Goal: Information Seeking & Learning: Learn about a topic

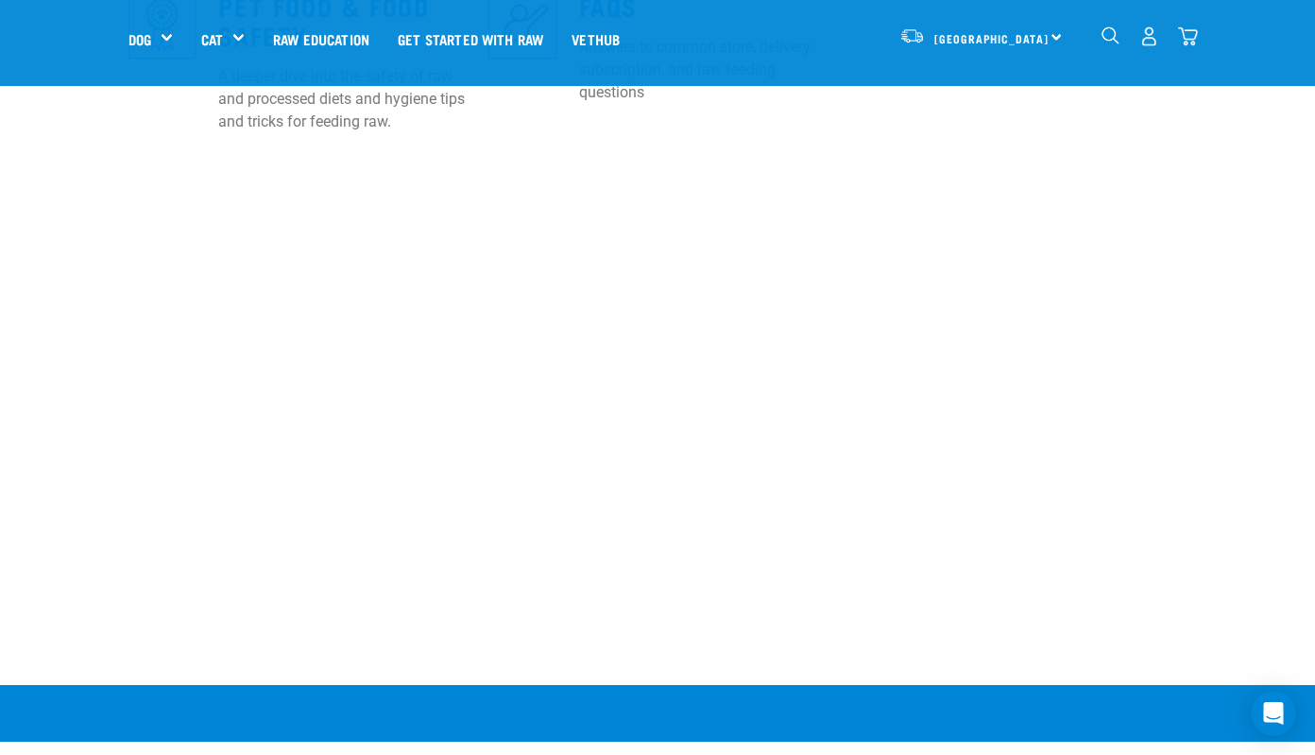
scroll to position [1237, 0]
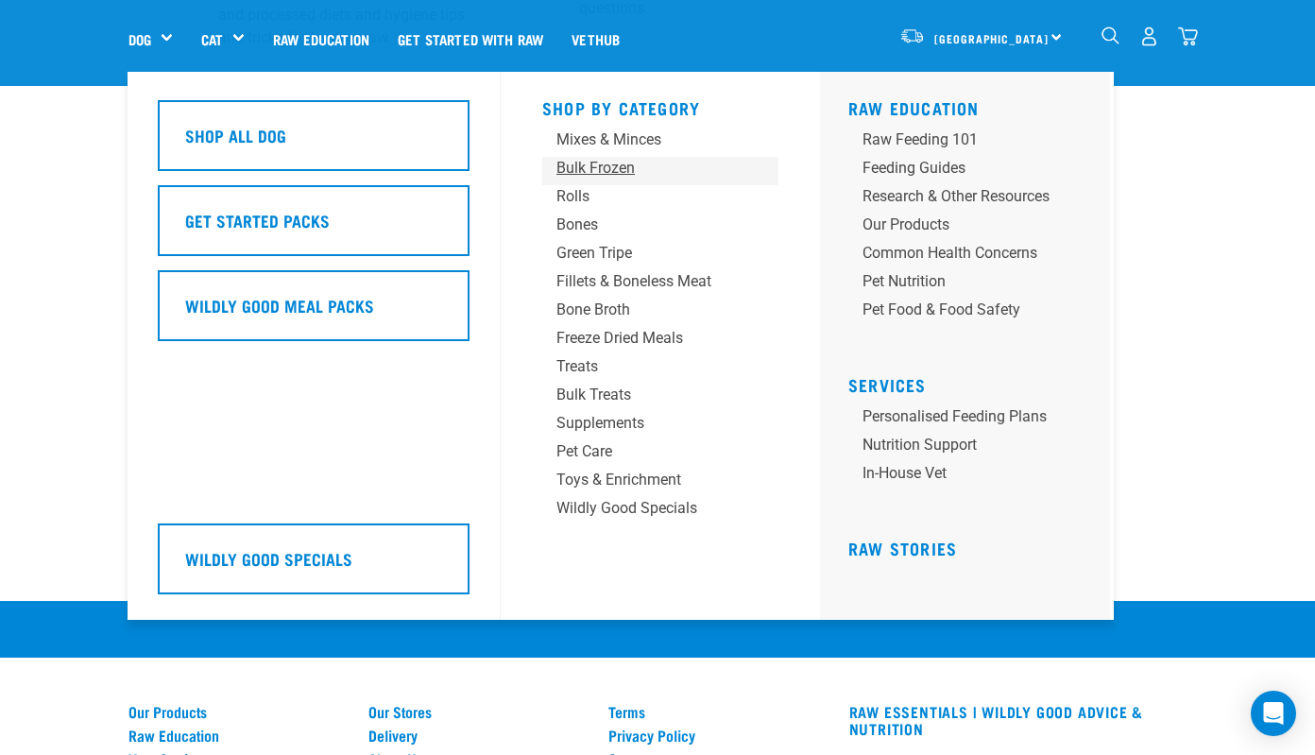
click at [592, 160] on div "Bulk Frozen" at bounding box center [645, 168] width 177 height 23
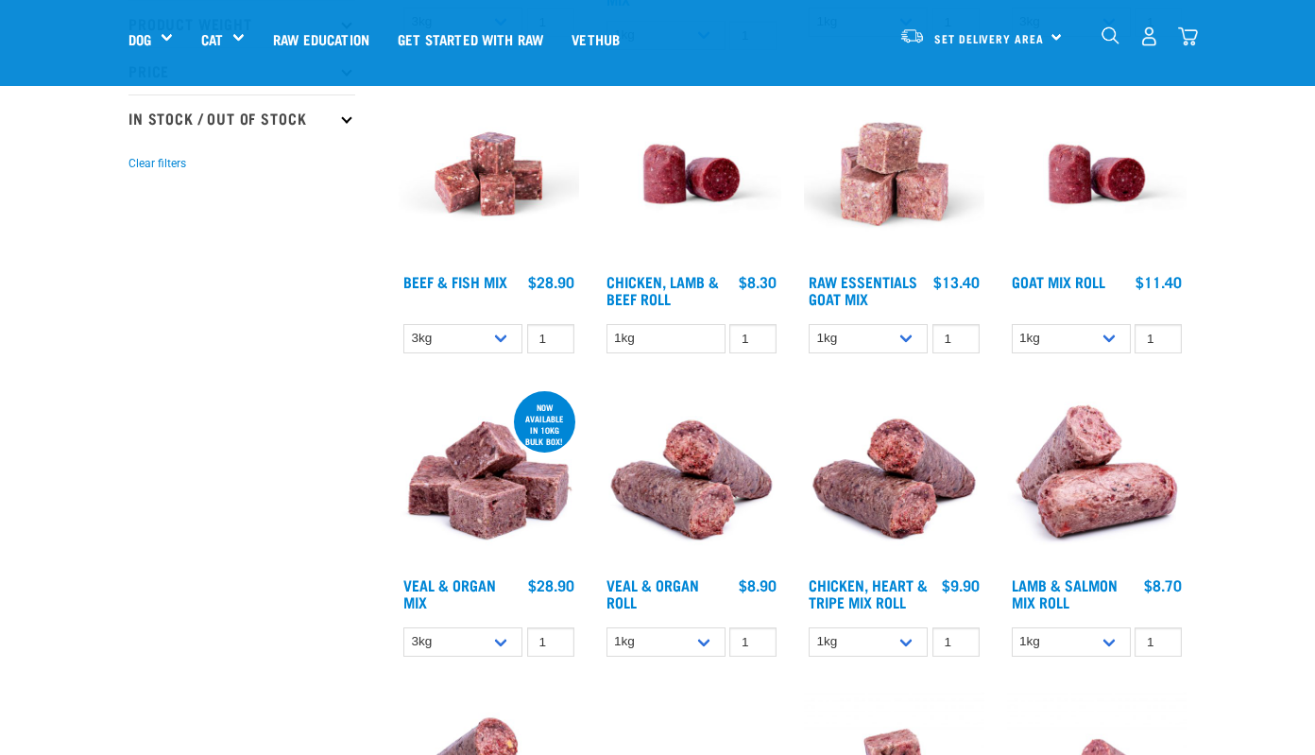
scroll to position [522, 0]
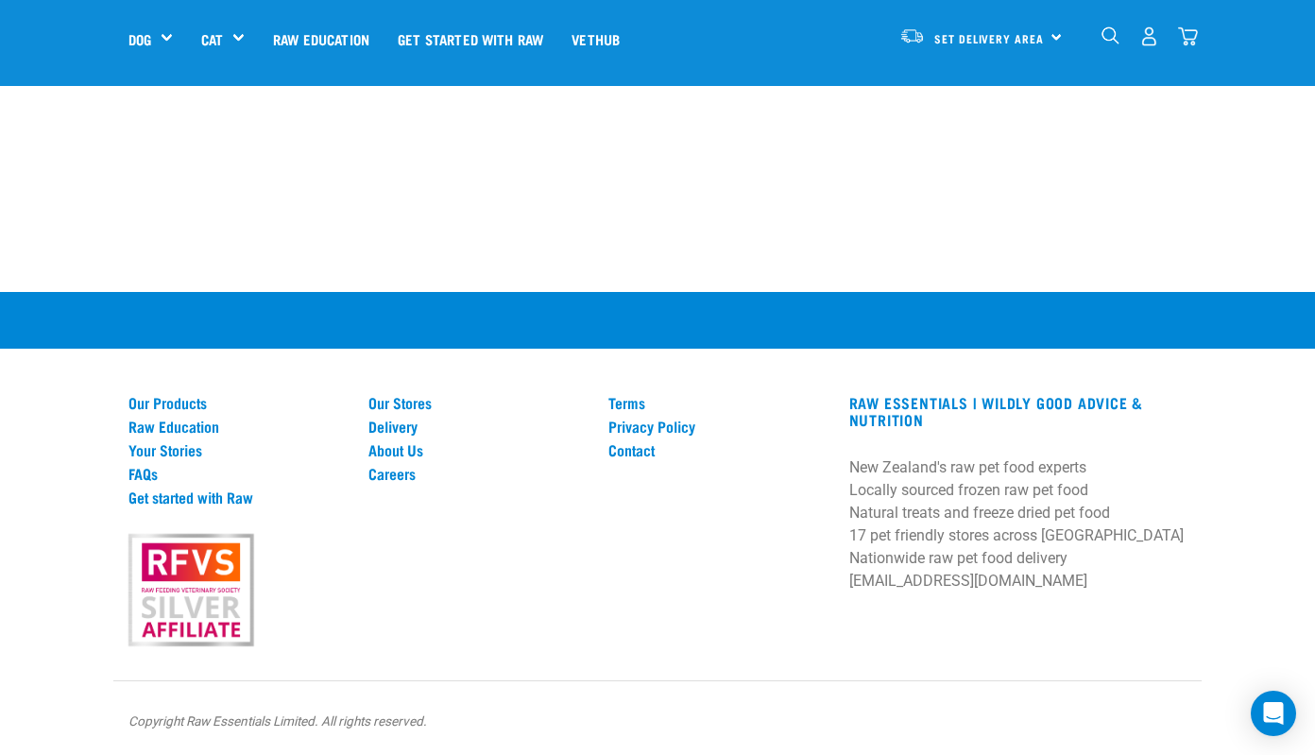
scroll to position [3042, 0]
click at [403, 400] on link "Our Stores" at bounding box center [476, 402] width 217 height 17
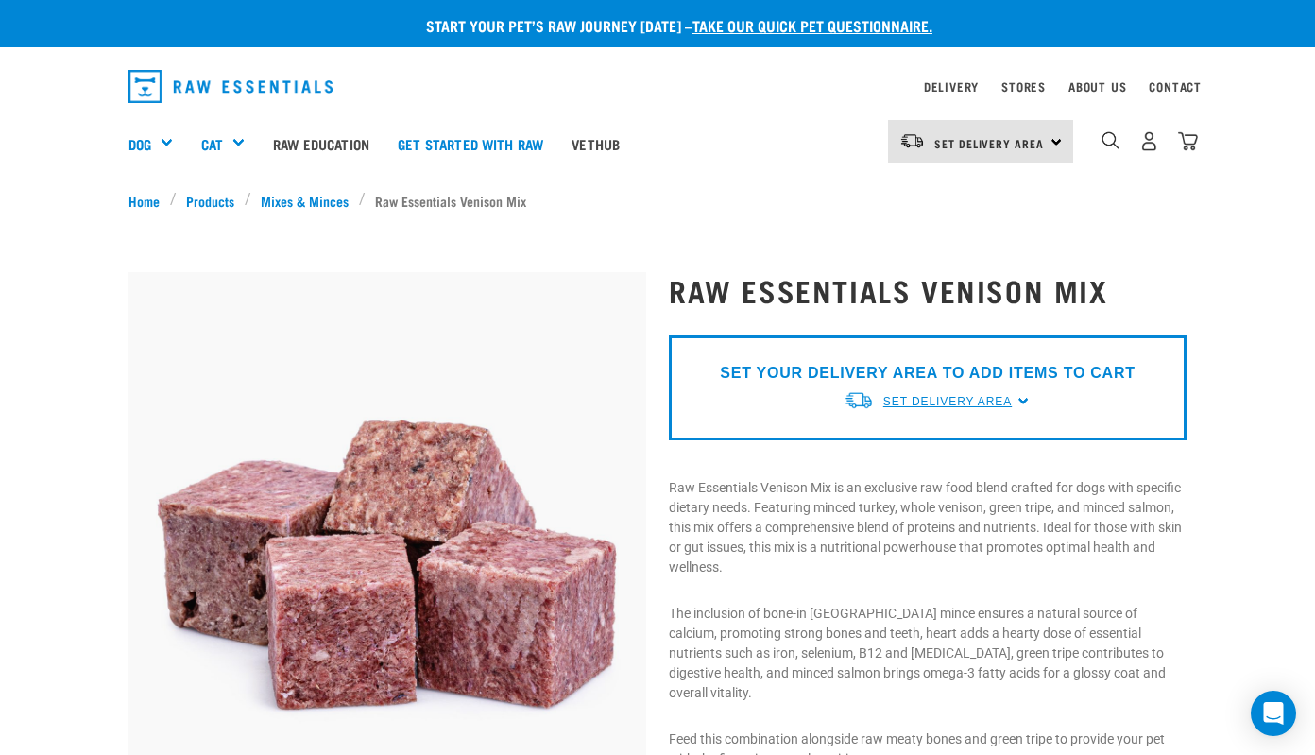
click at [989, 403] on span "Set Delivery Area" at bounding box center [947, 401] width 128 height 13
click at [940, 437] on link "[GEOGRAPHIC_DATA]" at bounding box center [938, 445] width 188 height 31
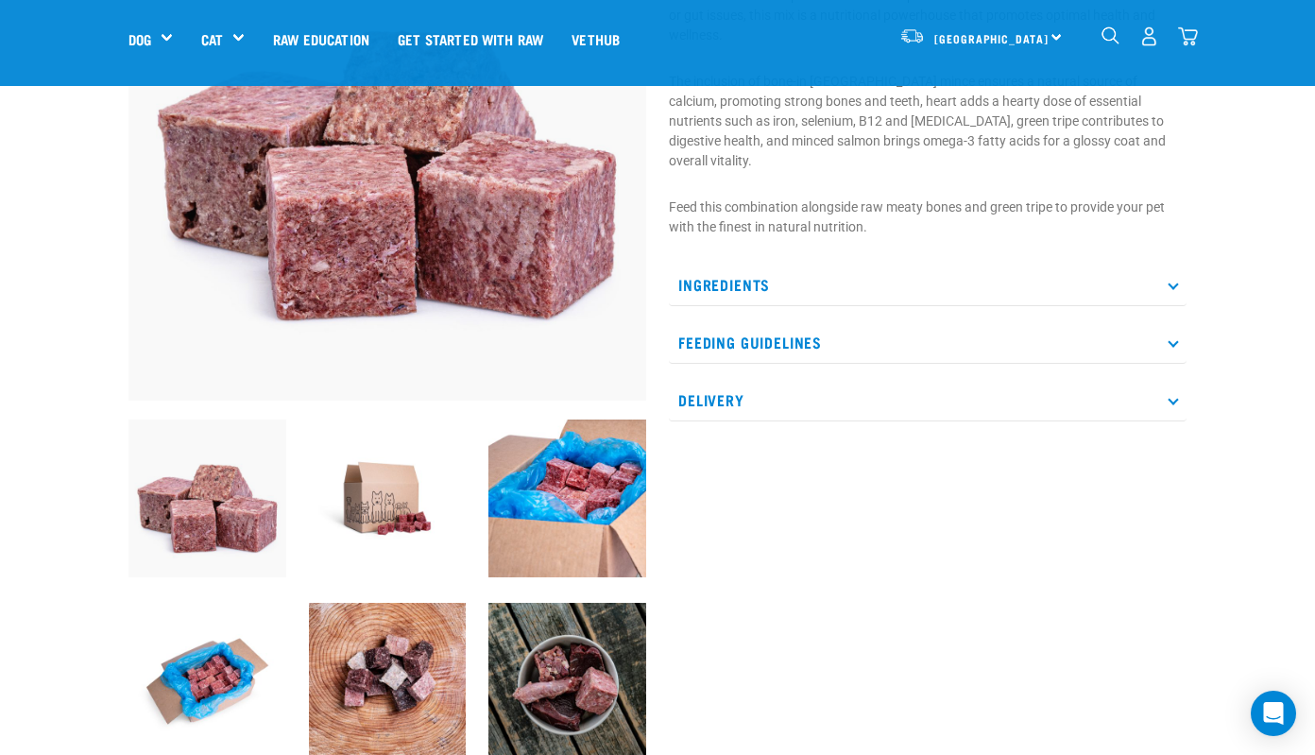
scroll to position [260, 0]
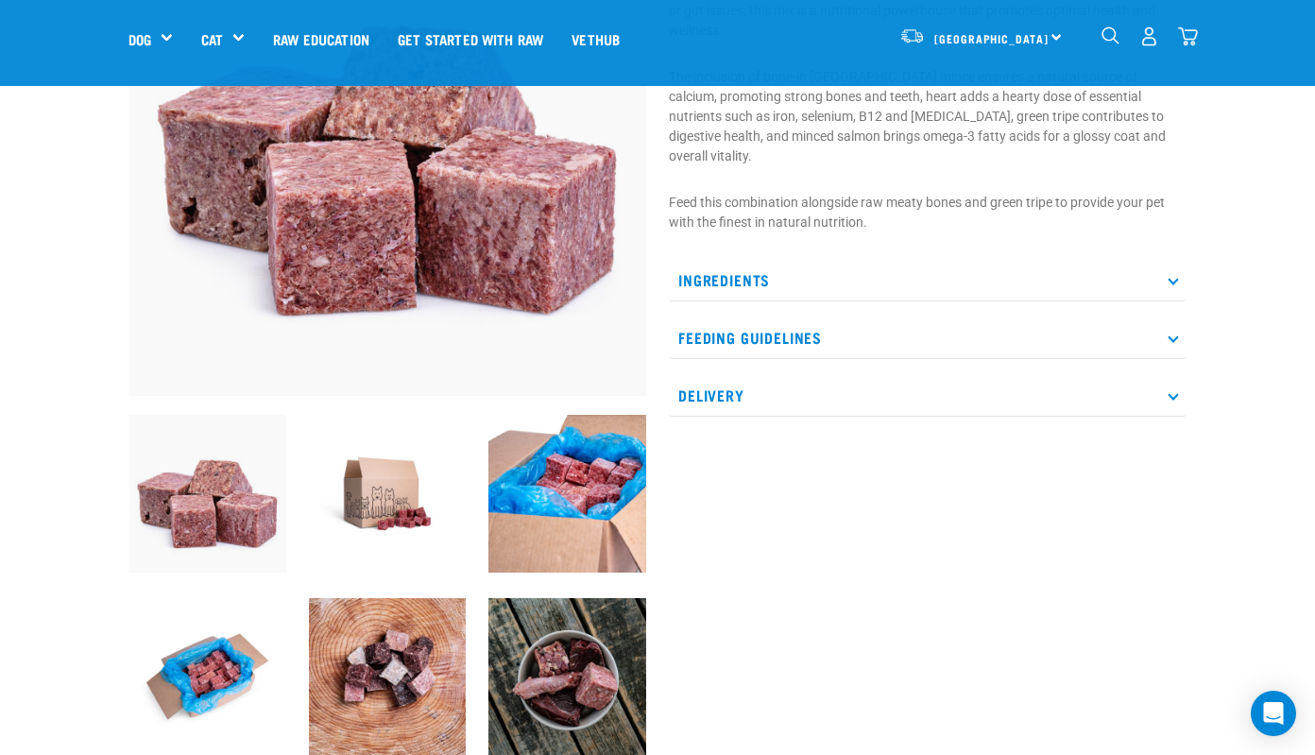
click at [880, 389] on p "Delivery" at bounding box center [928, 395] width 518 height 43
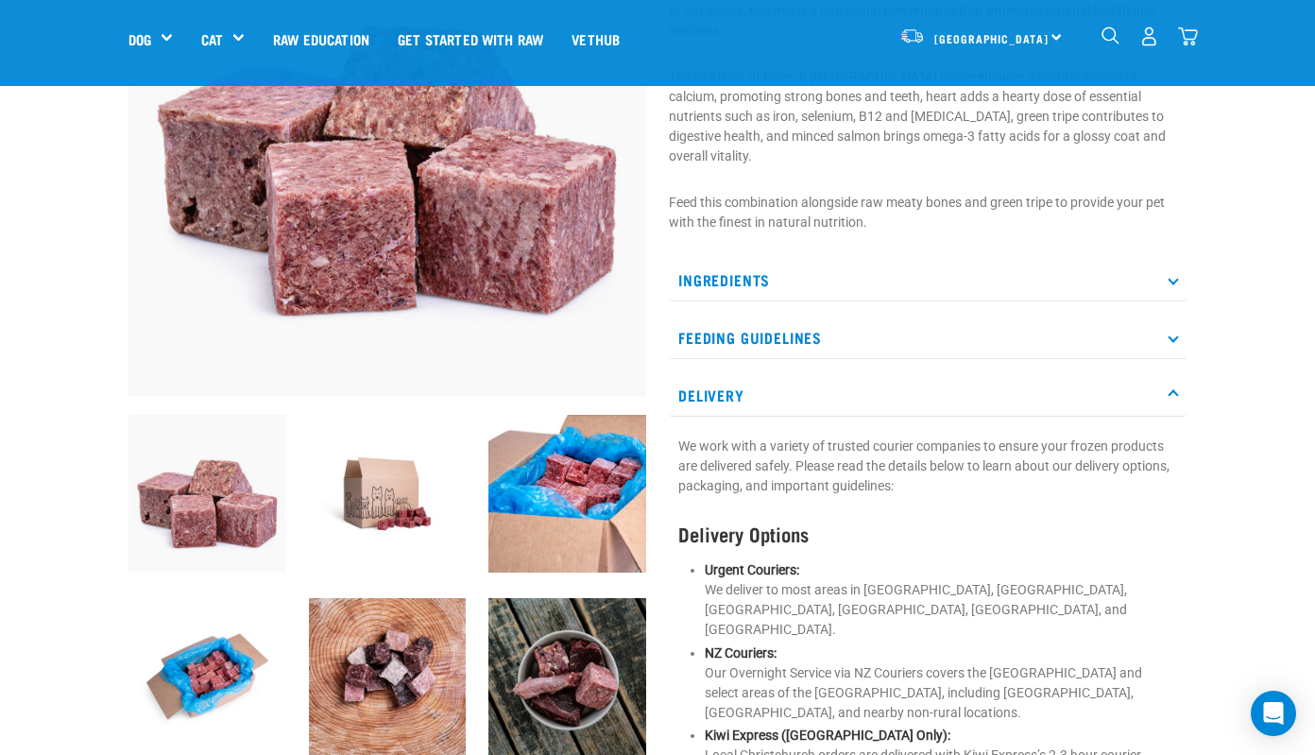
click at [866, 317] on p "Feeding Guidelines" at bounding box center [928, 338] width 518 height 43
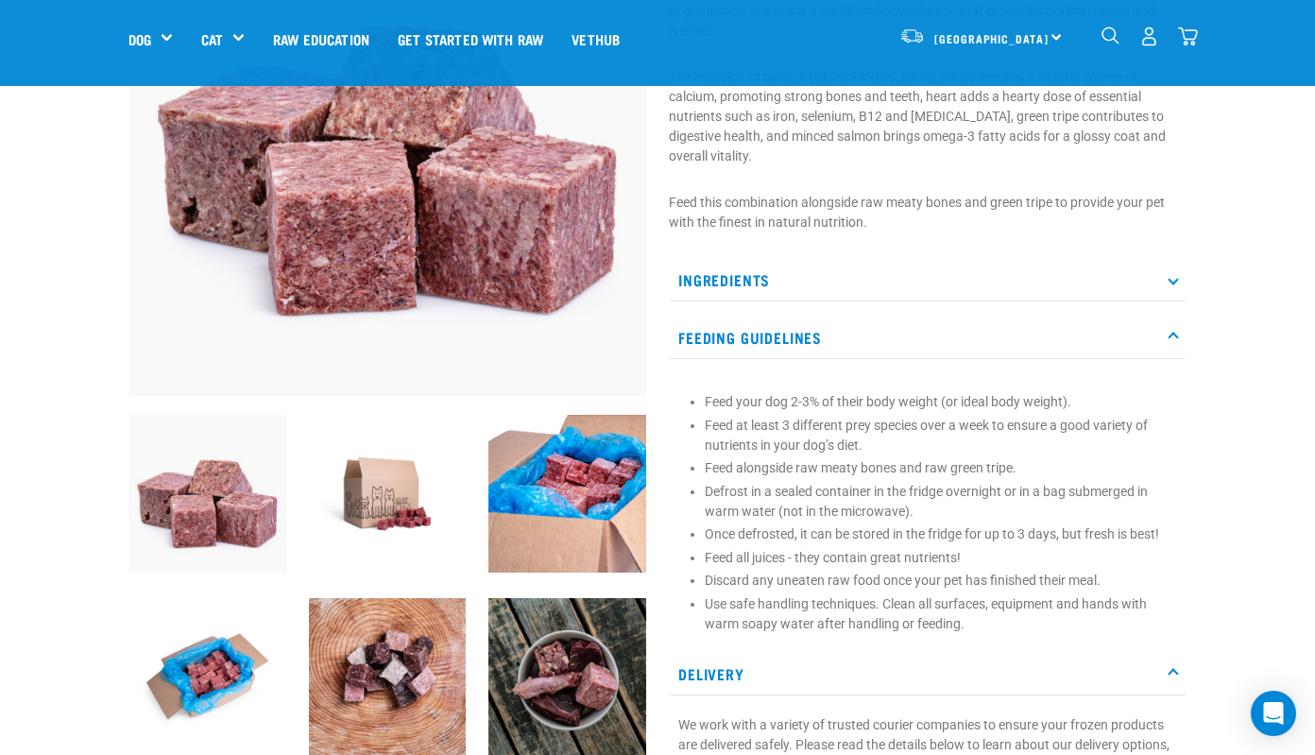
click at [854, 259] on p "Ingredients" at bounding box center [928, 280] width 518 height 43
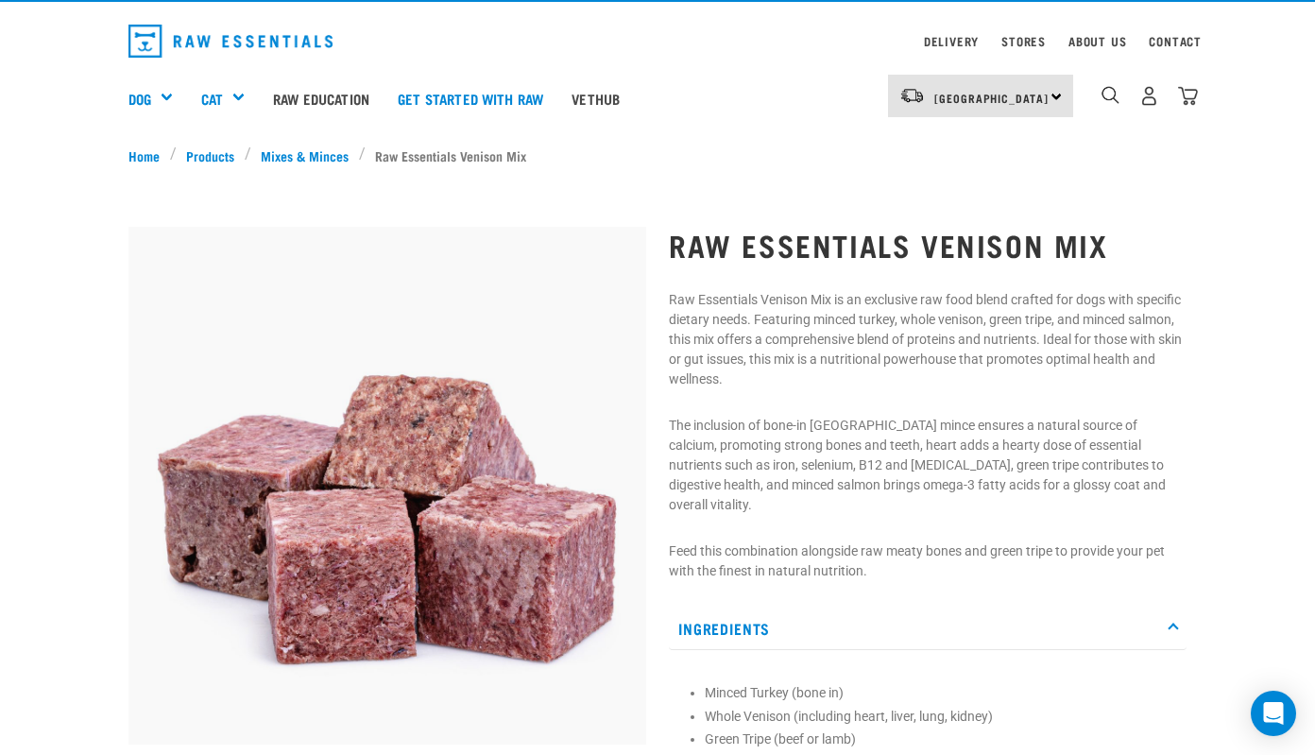
scroll to position [48, 0]
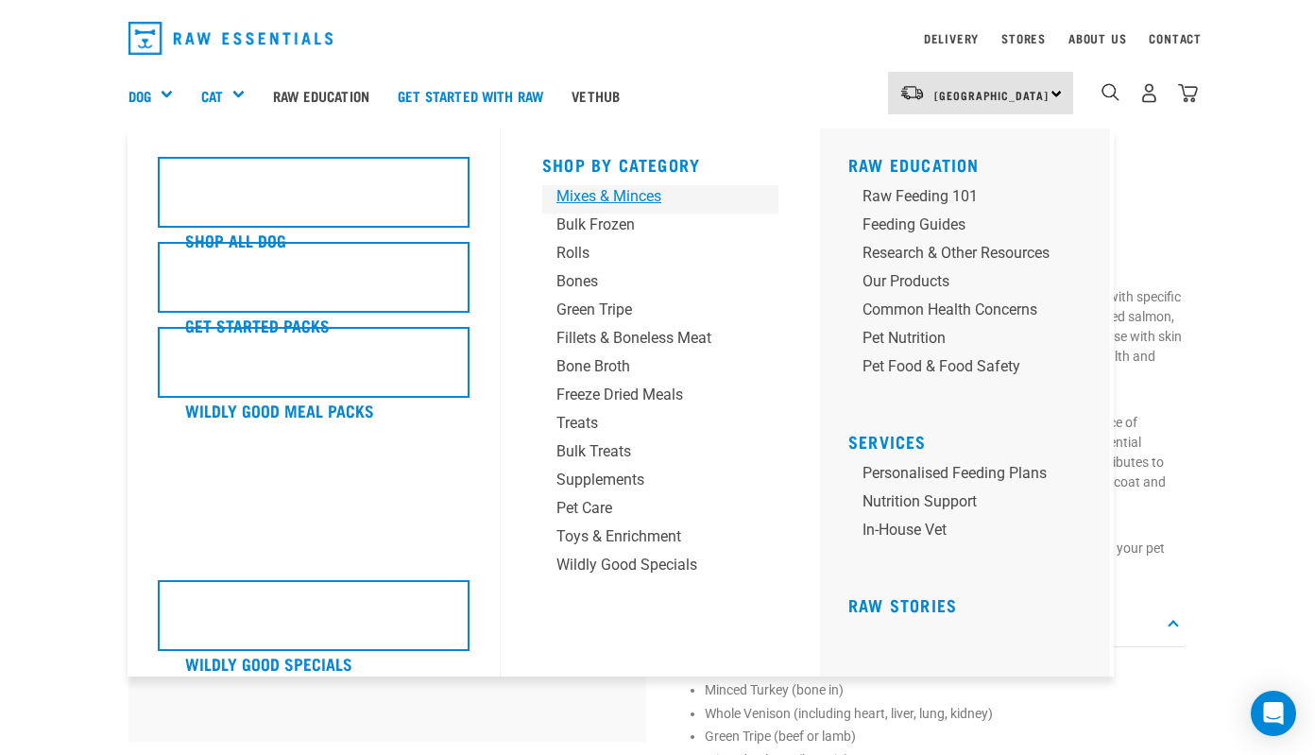
click at [650, 197] on div "Mixes & Minces" at bounding box center [645, 196] width 177 height 23
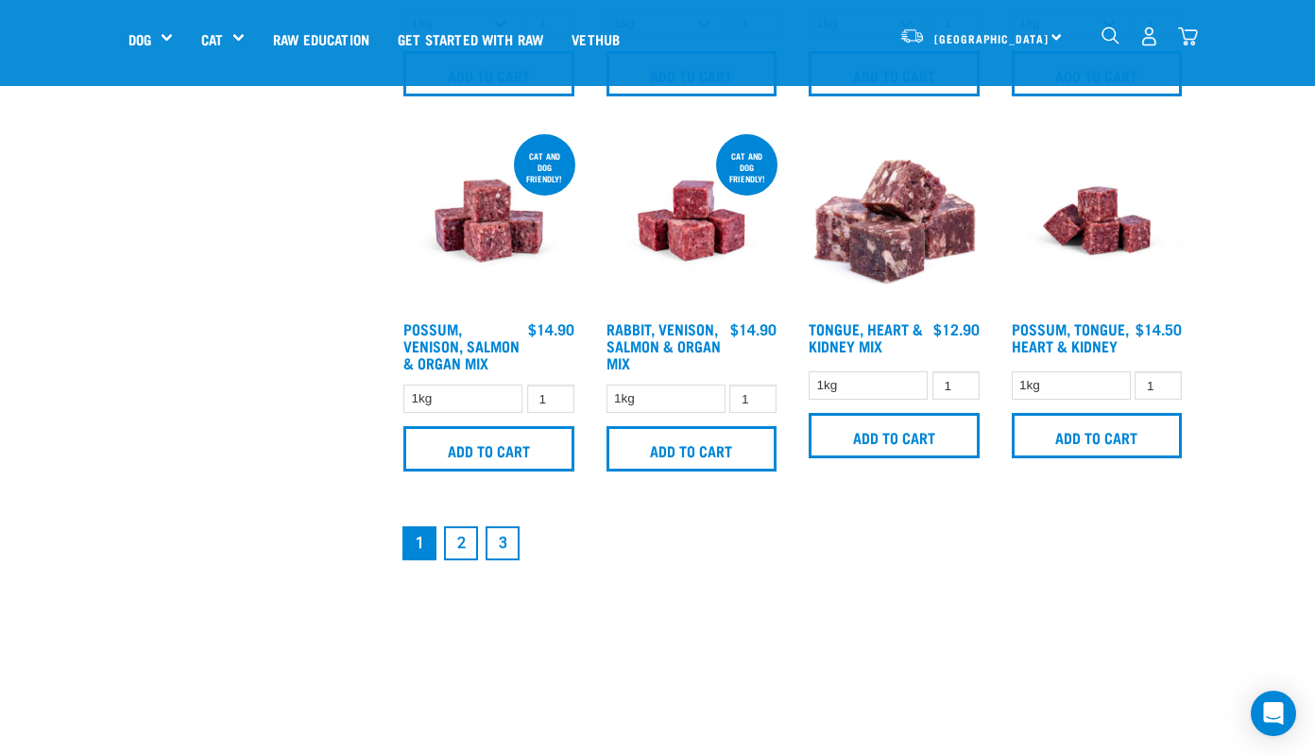
scroll to position [2673, 0]
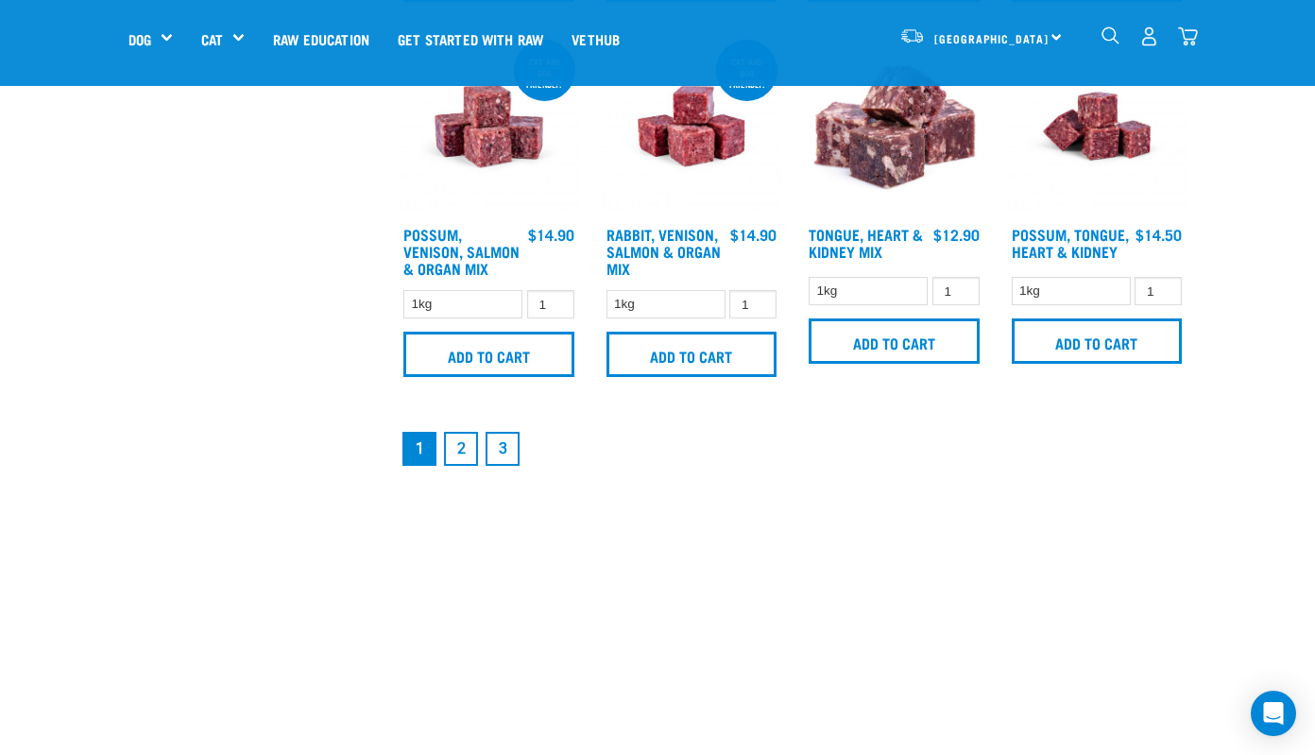
click at [459, 466] on link "2" at bounding box center [461, 449] width 34 height 34
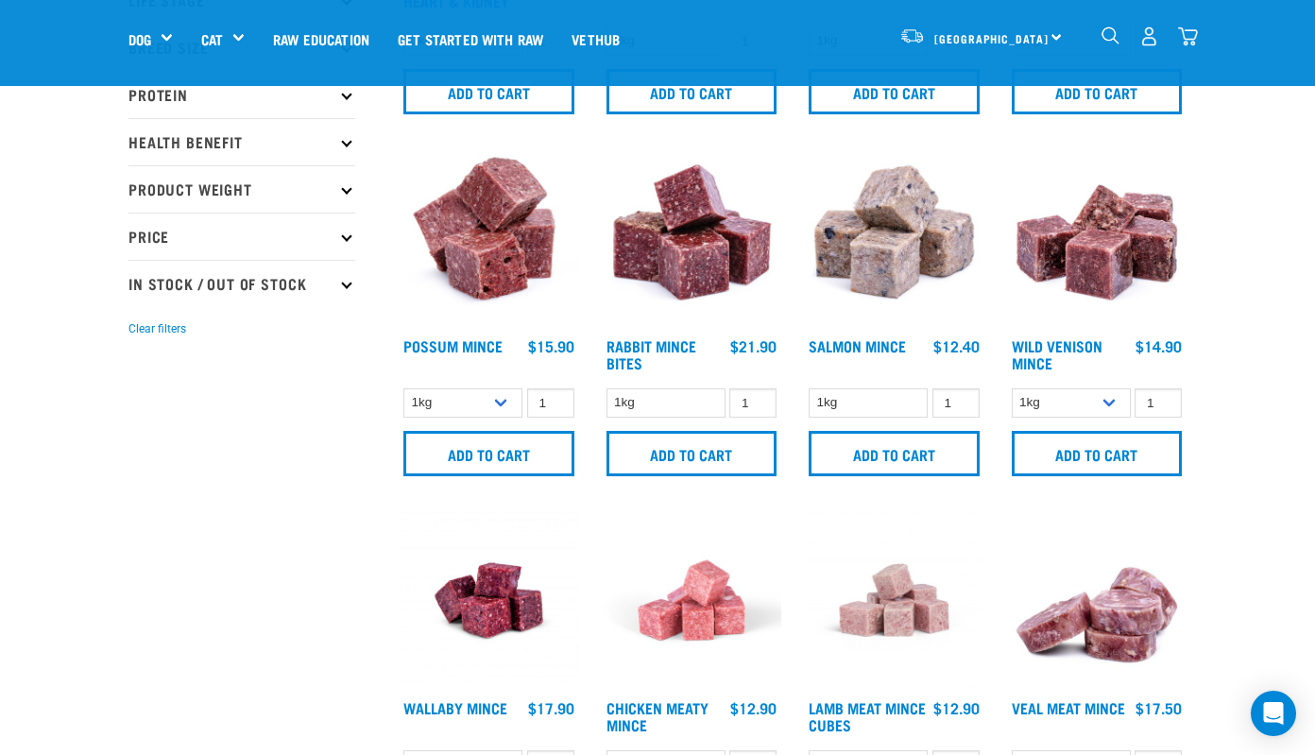
scroll to position [409, 0]
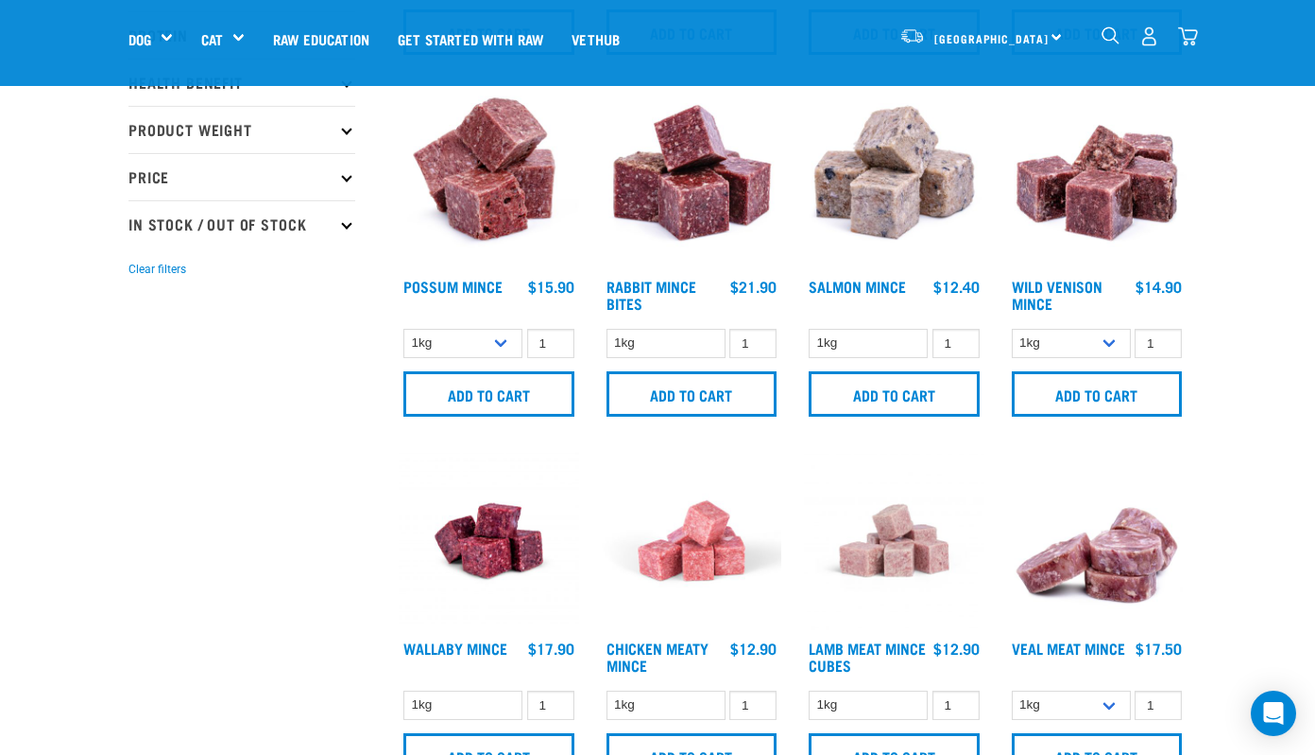
click at [1125, 229] on img at bounding box center [1097, 179] width 180 height 180
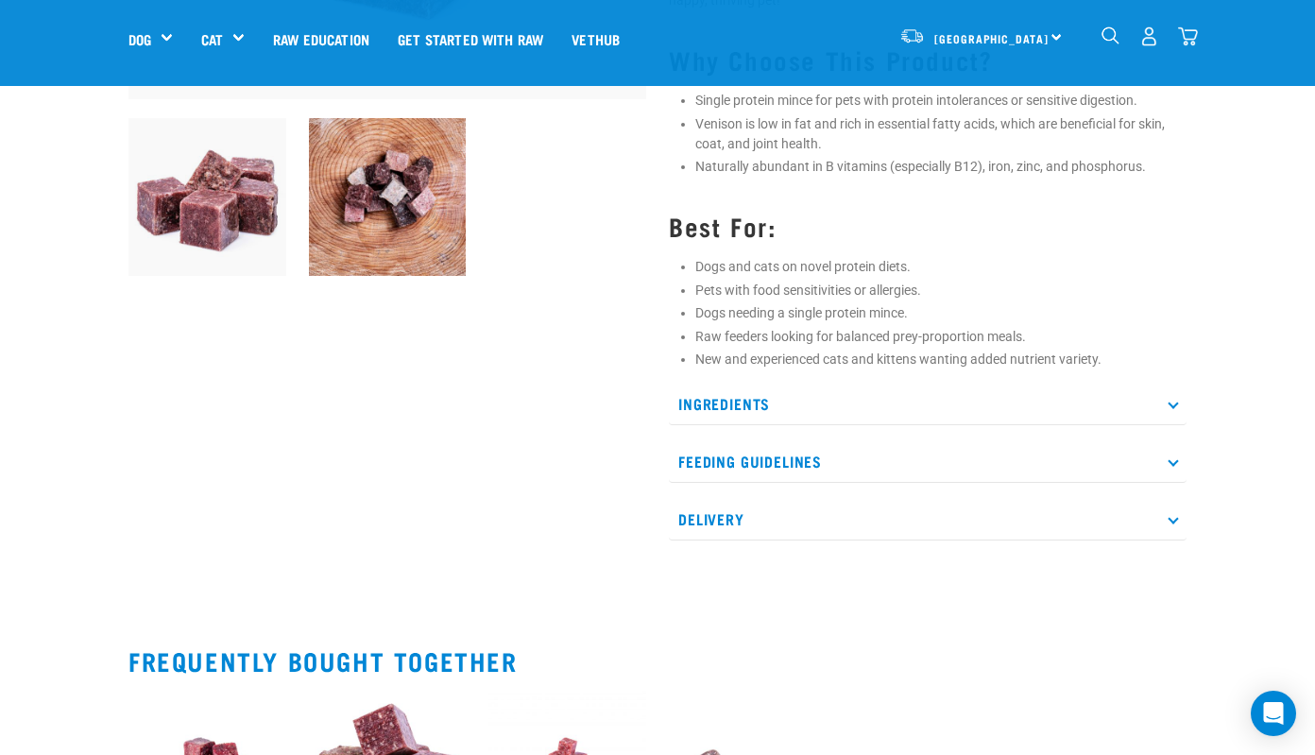
scroll to position [592, 0]
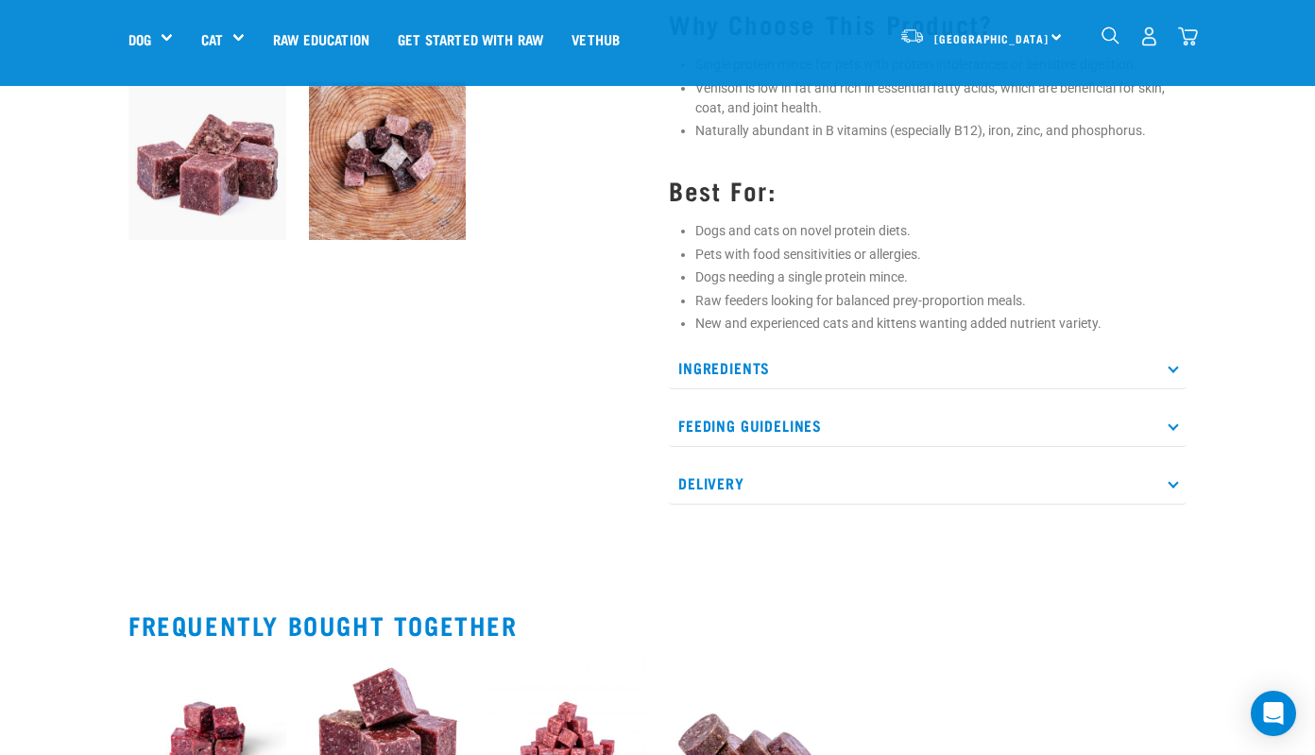
click at [781, 446] on div "Ingredients 100% Whole Wild NZ Venison (muscle meat, bone, liver, heart, kidney…" at bounding box center [928, 426] width 518 height 158
click at [781, 449] on div "Ingredients 100% Whole Wild NZ Venison (muscle meat, bone, liver, heart, kidney…" at bounding box center [928, 426] width 518 height 158
click at [770, 520] on div "Wild Venison Mince 1kg" at bounding box center [928, 25] width 540 height 1011
click at [759, 472] on p "Delivery" at bounding box center [928, 483] width 518 height 43
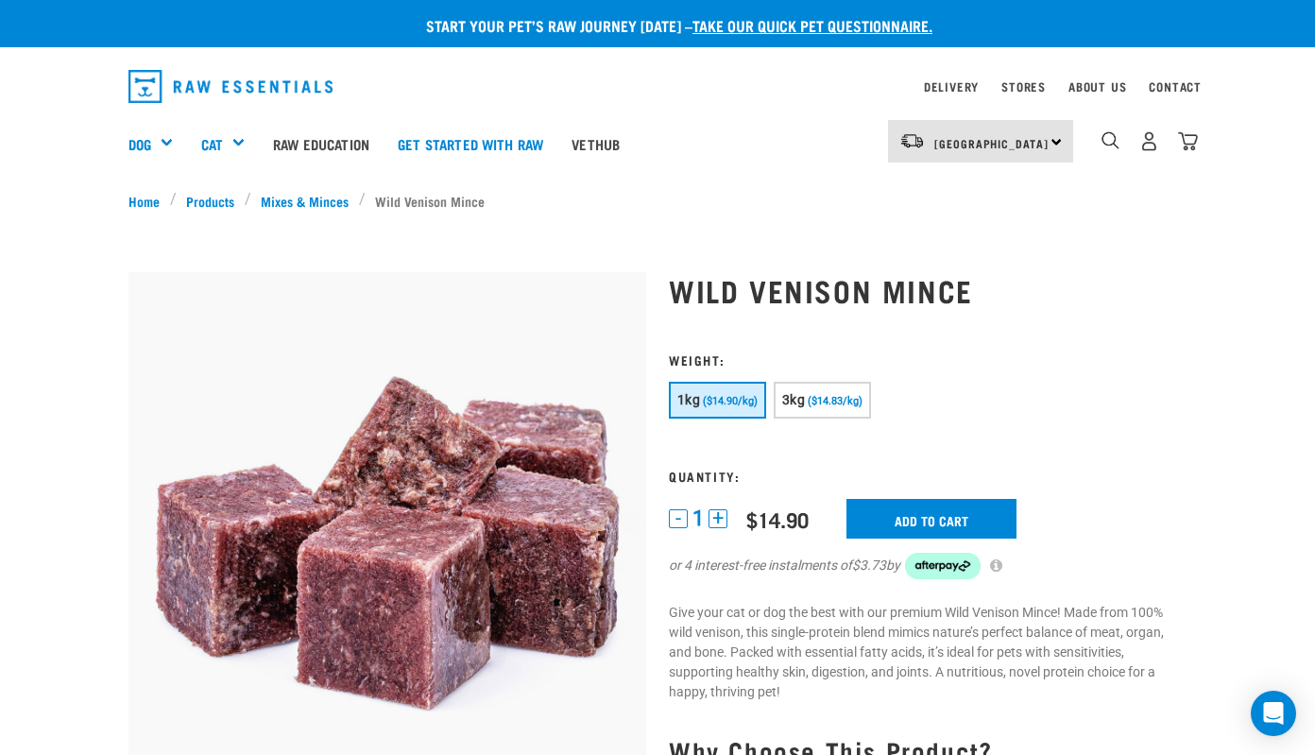
scroll to position [0, 0]
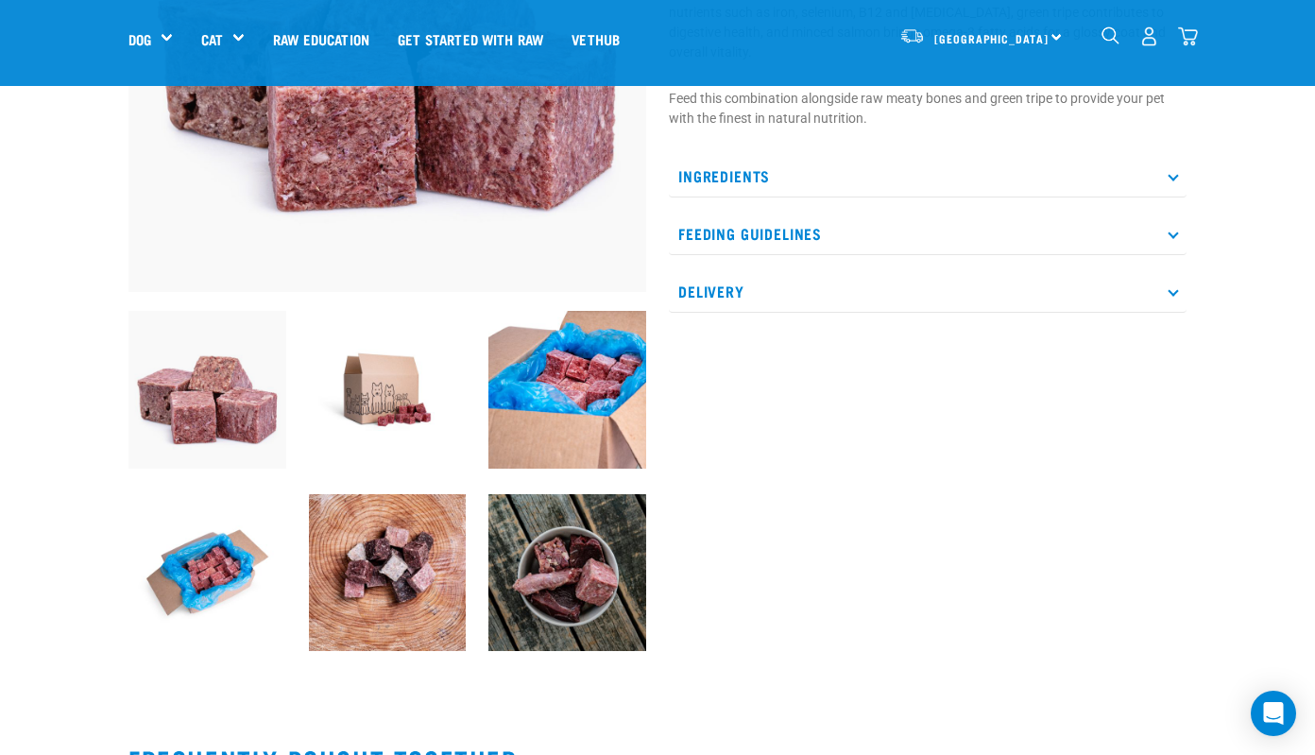
scroll to position [362, 0]
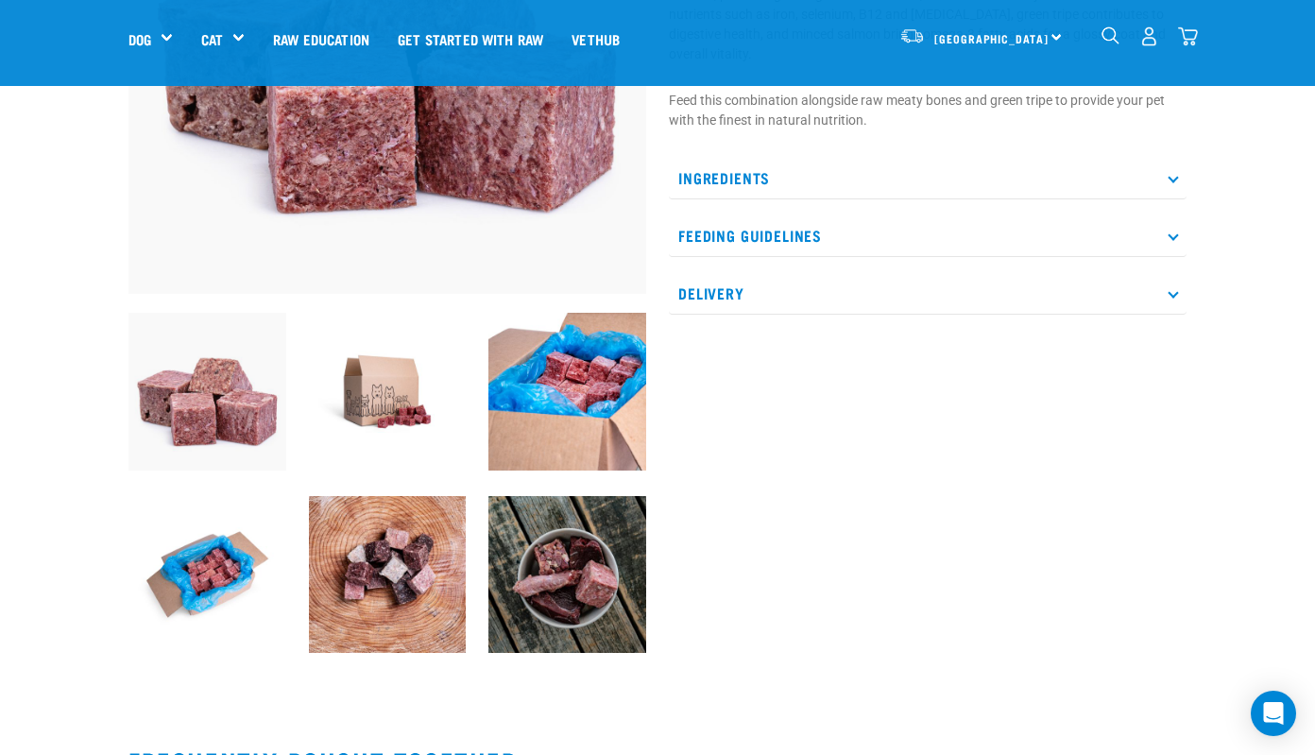
click at [808, 157] on p "Ingredients" at bounding box center [928, 178] width 518 height 43
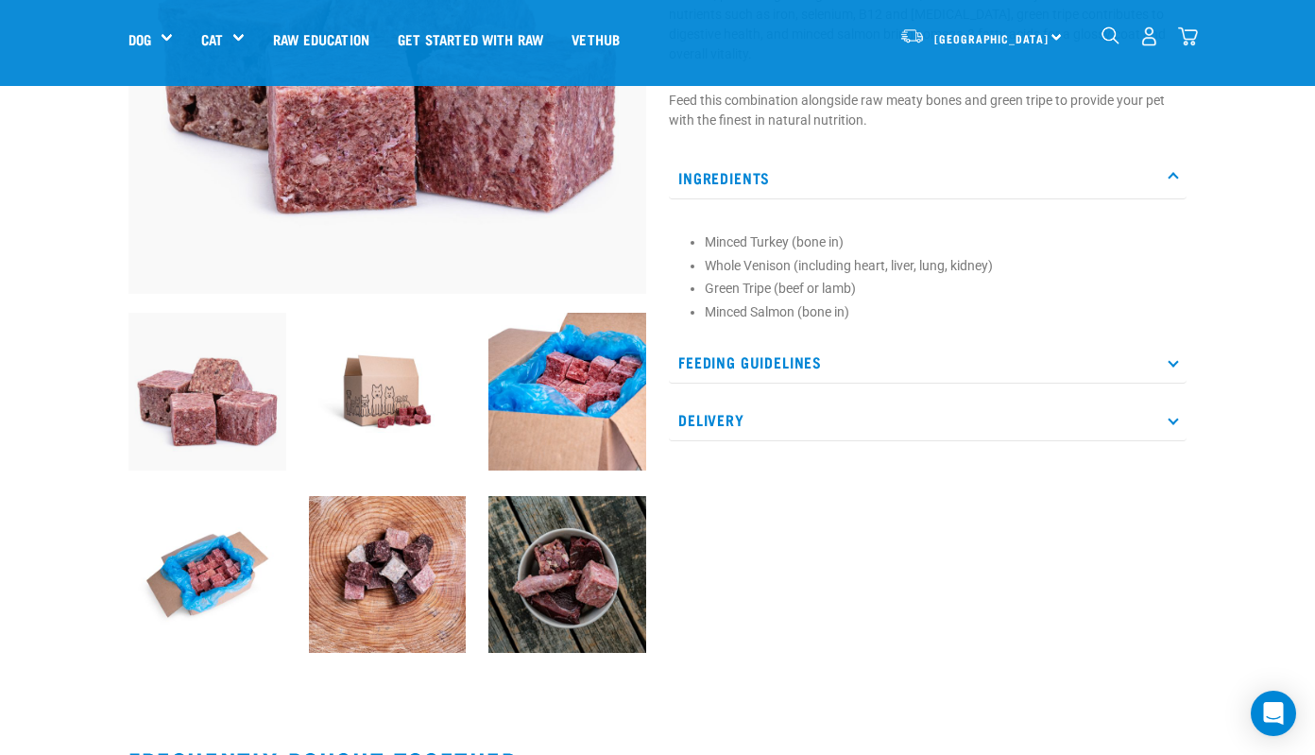
click at [804, 341] on p "Feeding Guidelines" at bounding box center [928, 362] width 518 height 43
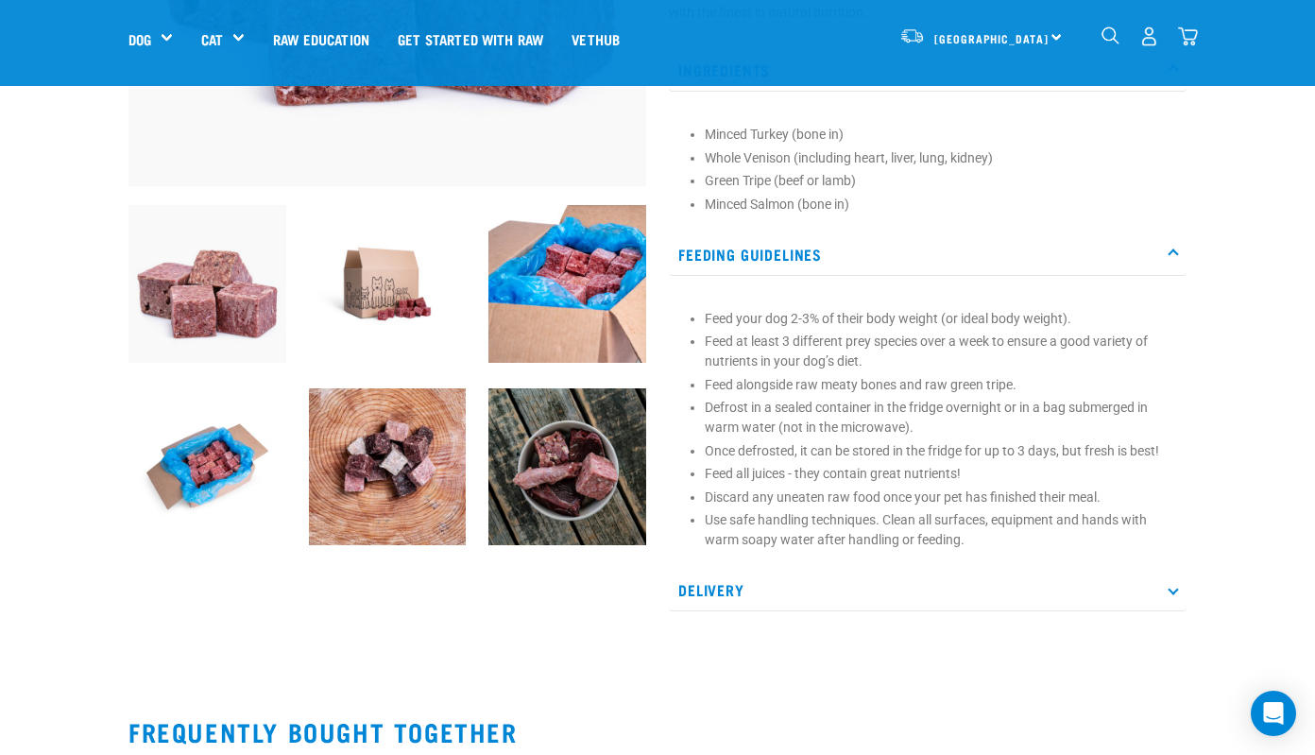
scroll to position [785, 0]
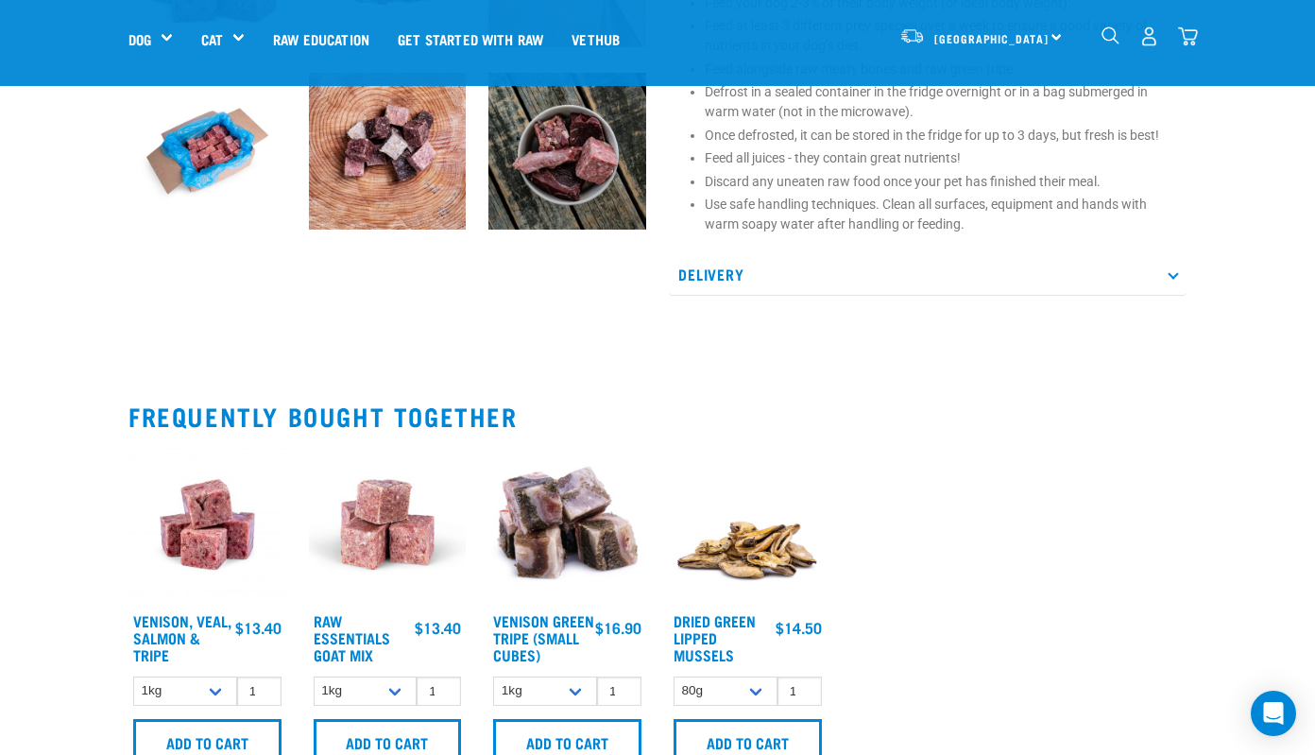
click at [784, 265] on p "Delivery" at bounding box center [928, 274] width 518 height 43
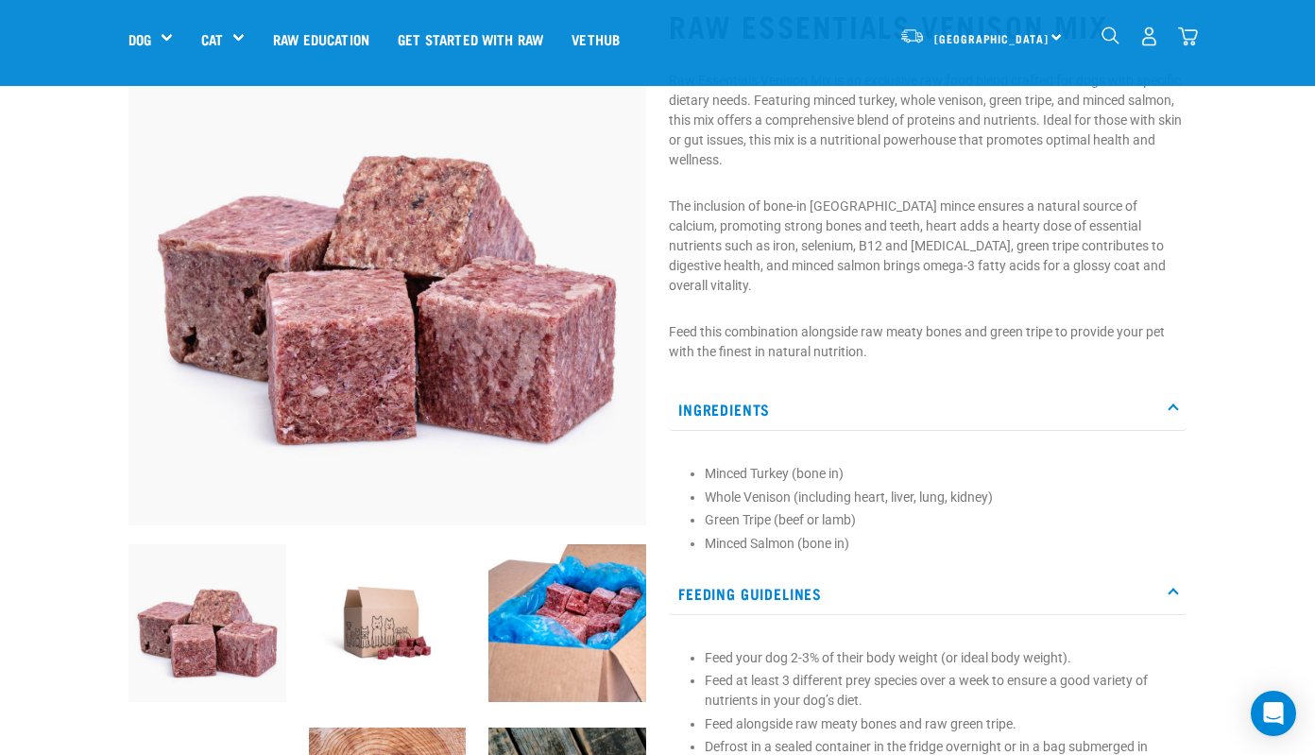
scroll to position [91, 0]
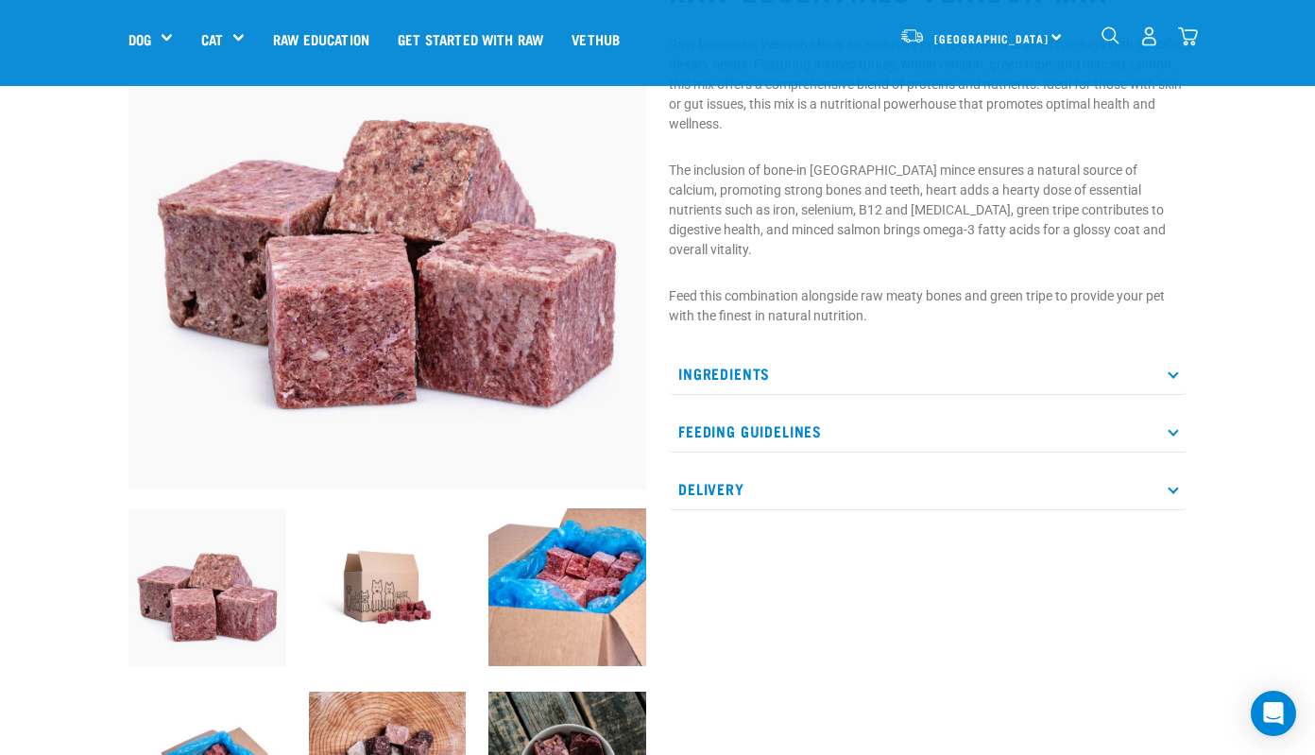
scroll to position [351, 0]
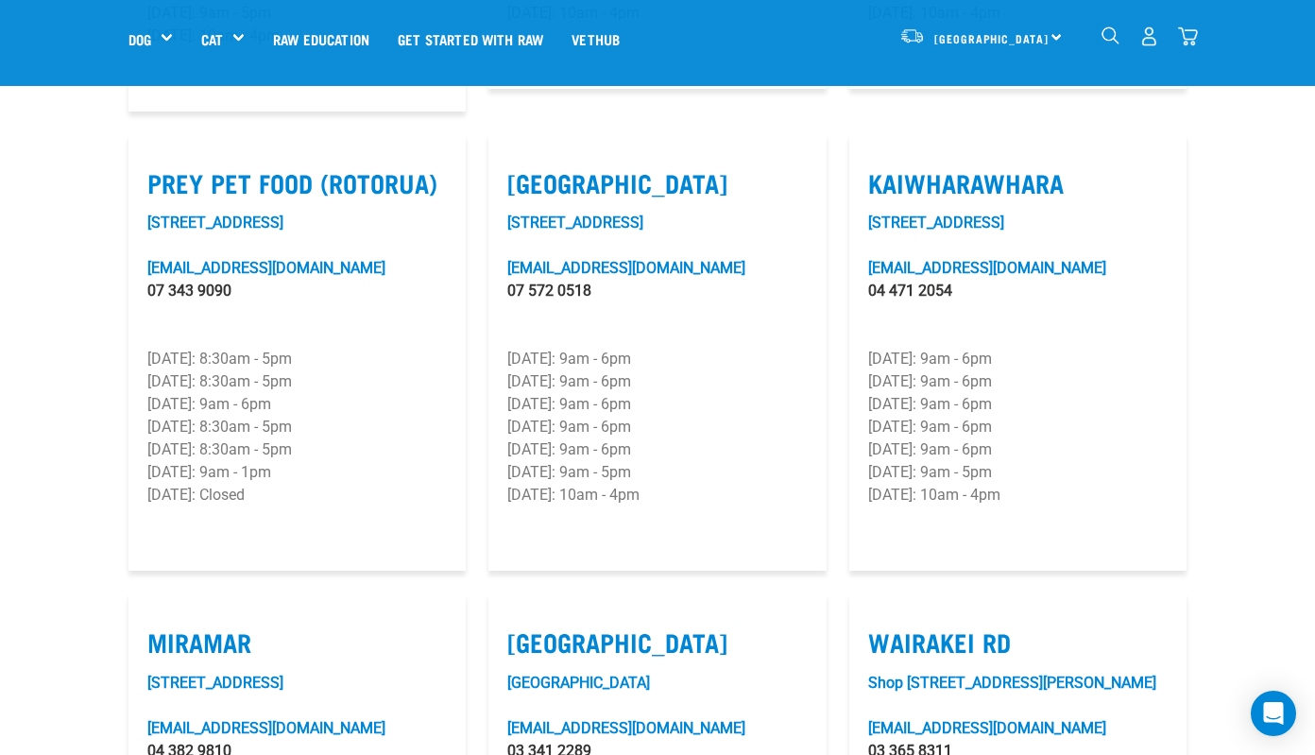
scroll to position [2400, 0]
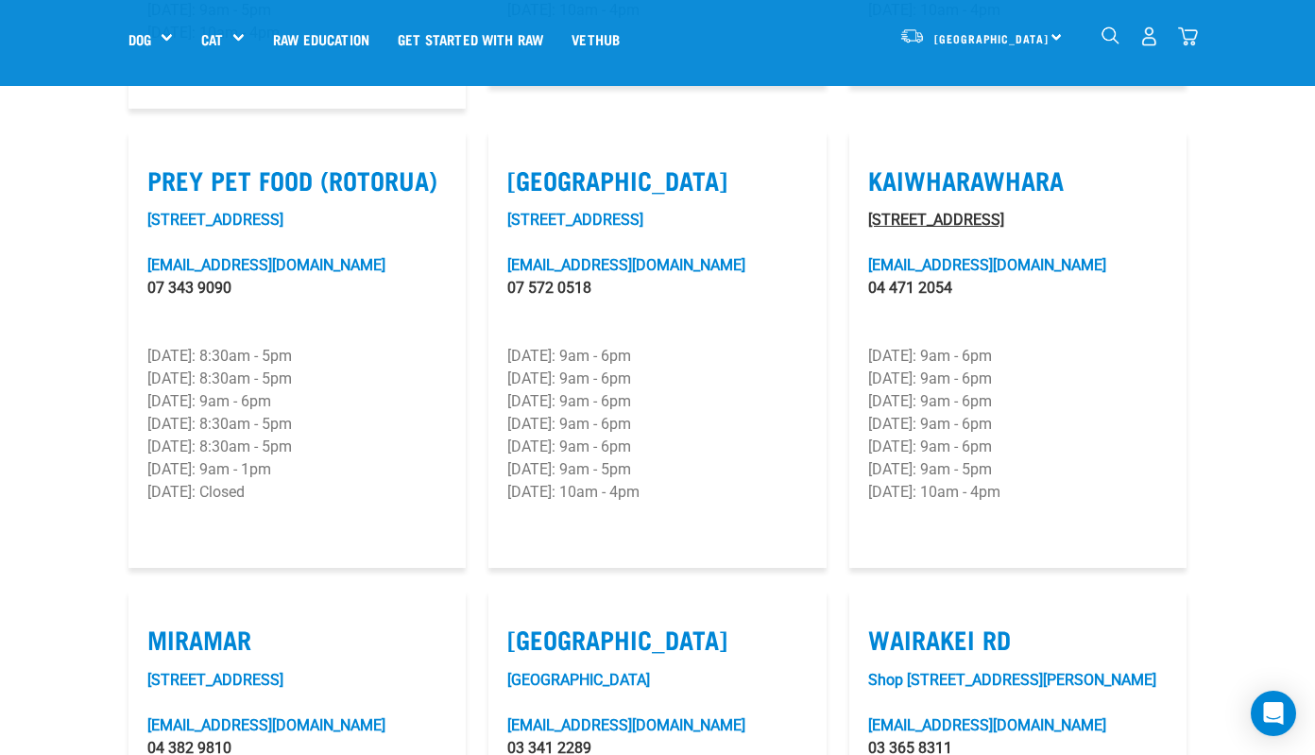
drag, startPoint x: 1125, startPoint y: 208, endPoint x: 867, endPoint y: 192, distance: 258.4
click at [868, 209] on div "[STREET_ADDRESS][EMAIL_ADDRESS][DOMAIN_NAME] 04 471 2054 [DATE]: 9am - 6pm [DAT…" at bounding box center [1018, 379] width 300 height 340
copy p
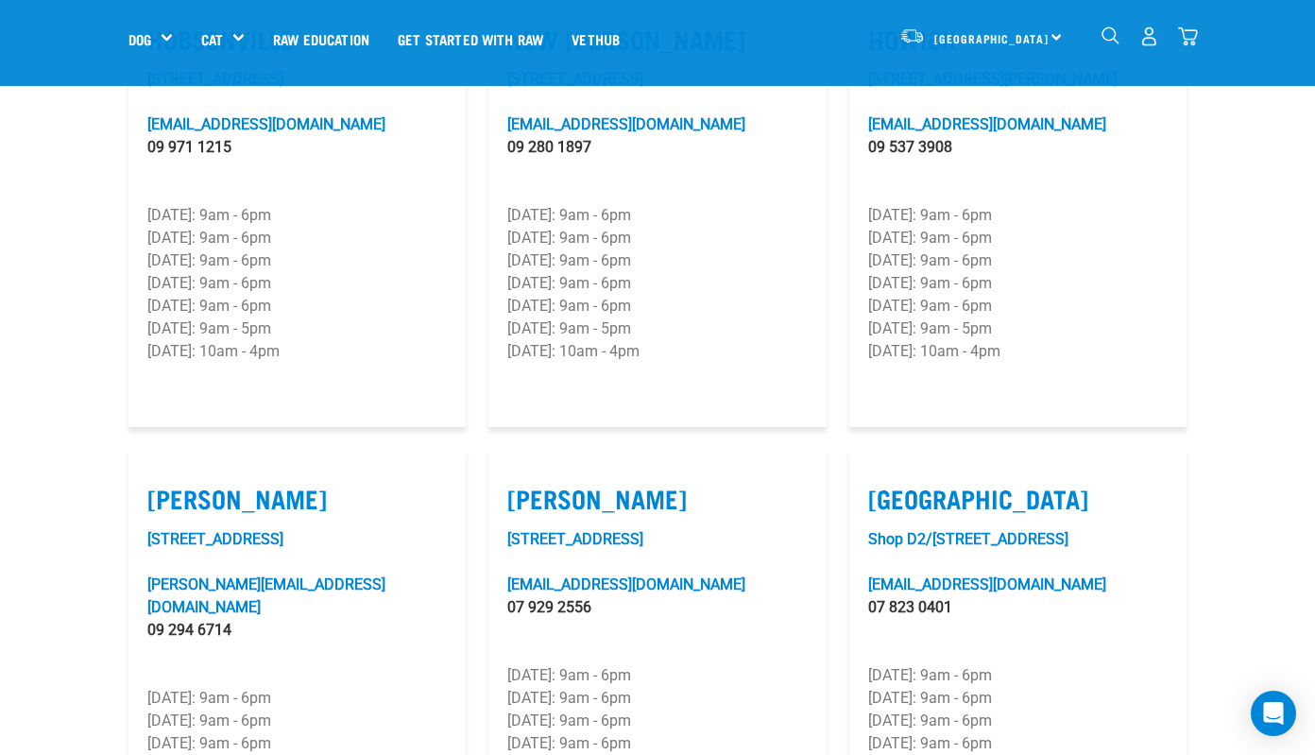
scroll to position [1058, 0]
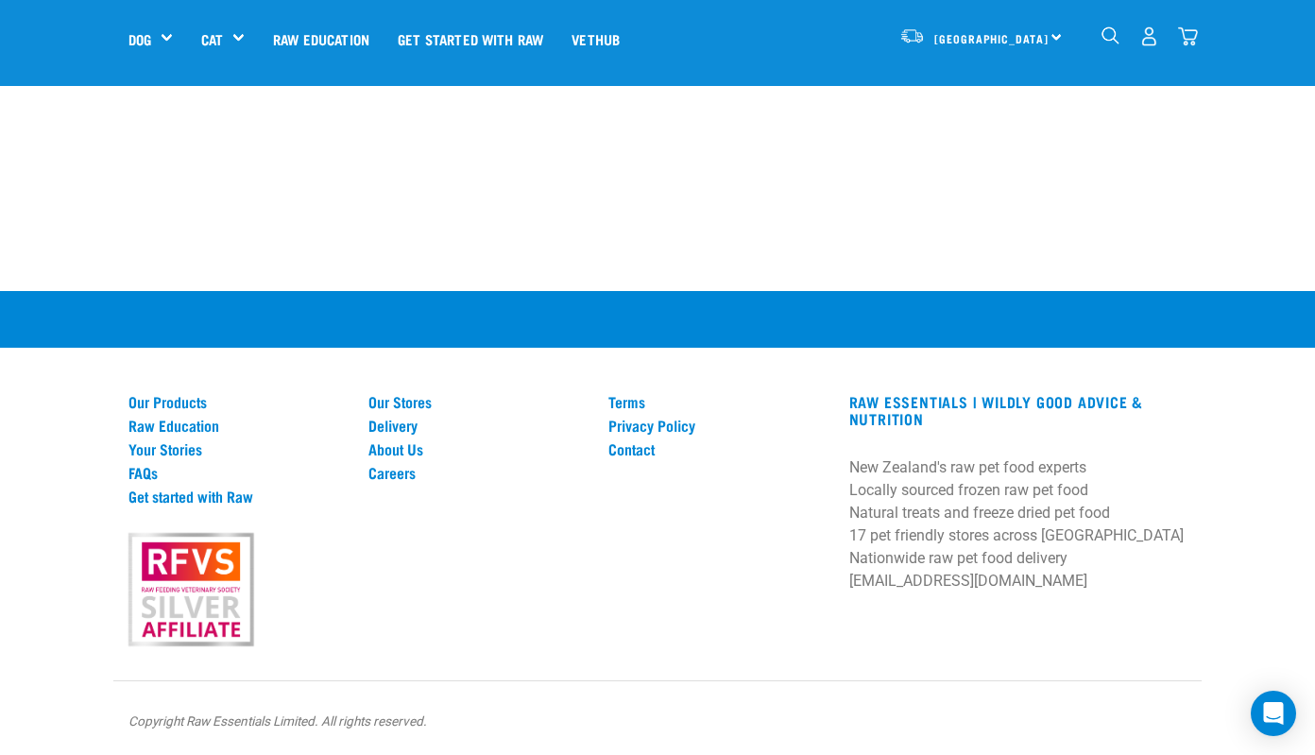
scroll to position [3653, 0]
click at [390, 418] on link "Delivery" at bounding box center [476, 425] width 217 height 17
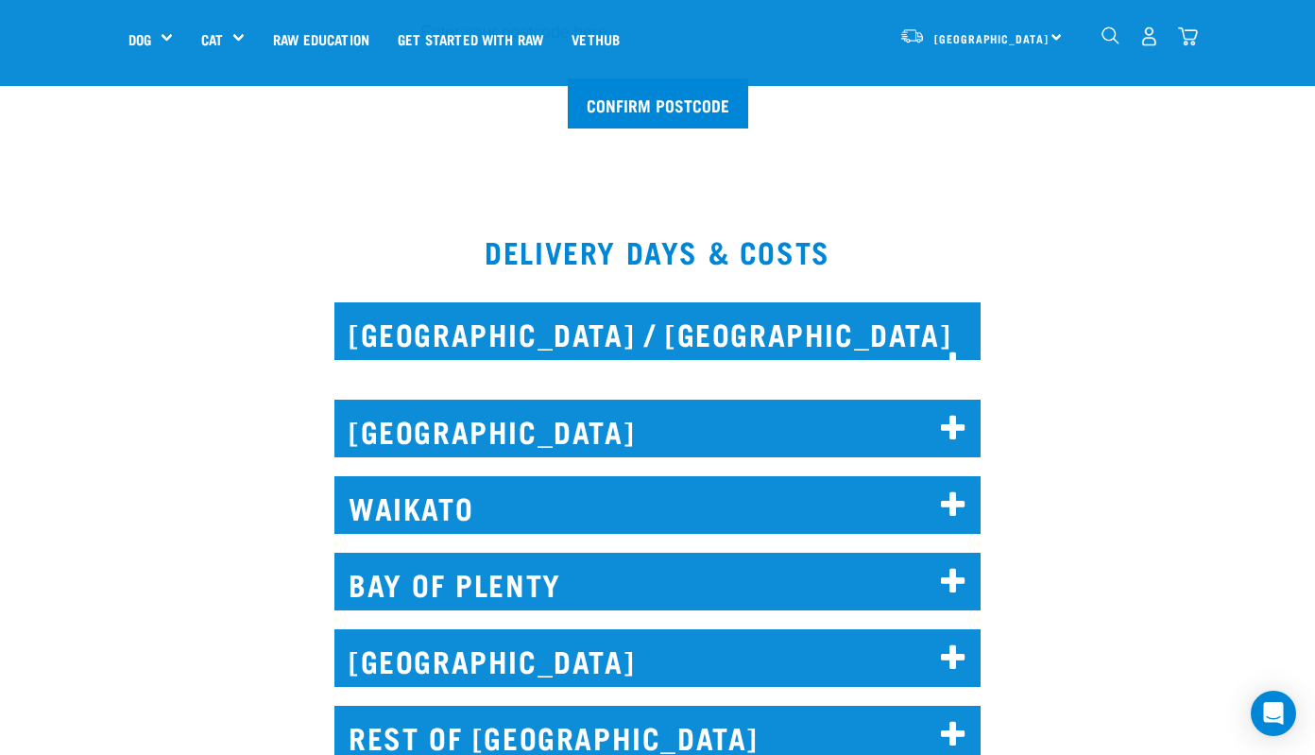
scroll to position [973, 0]
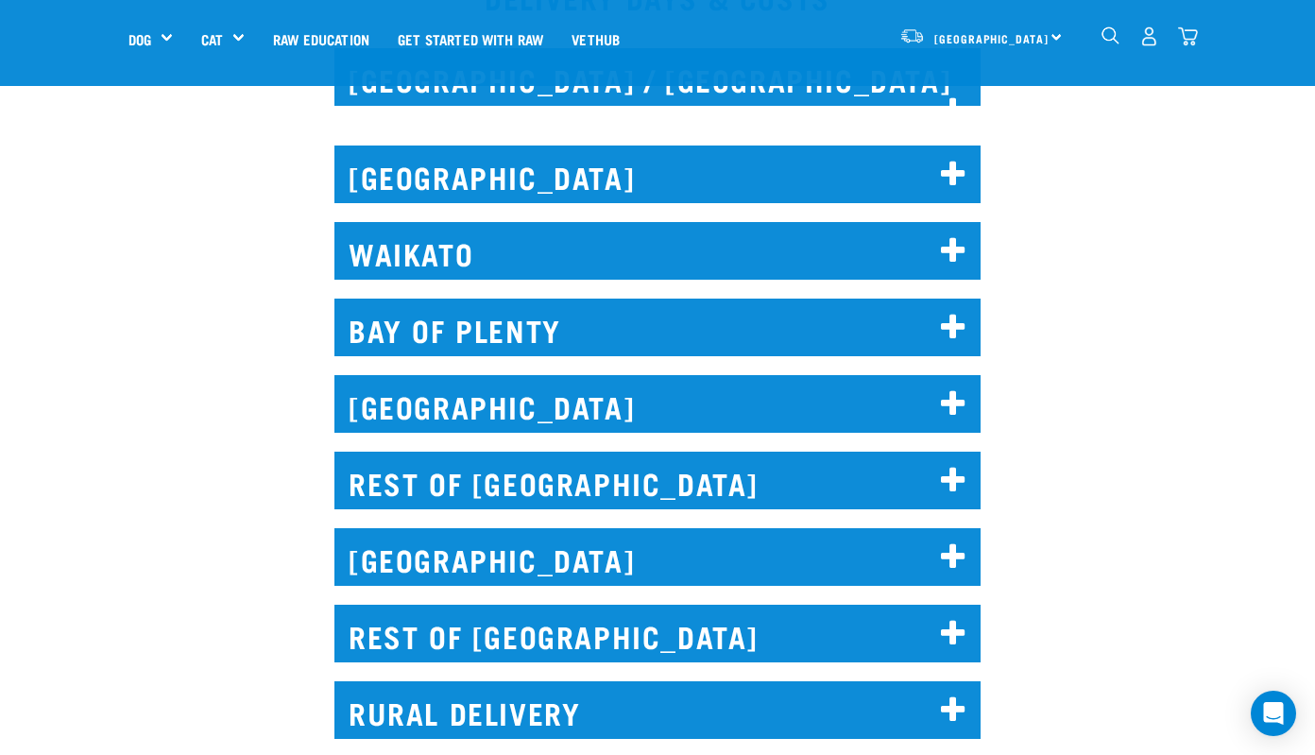
click at [968, 396] on h2 "WELLINGTON" at bounding box center [657, 404] width 646 height 58
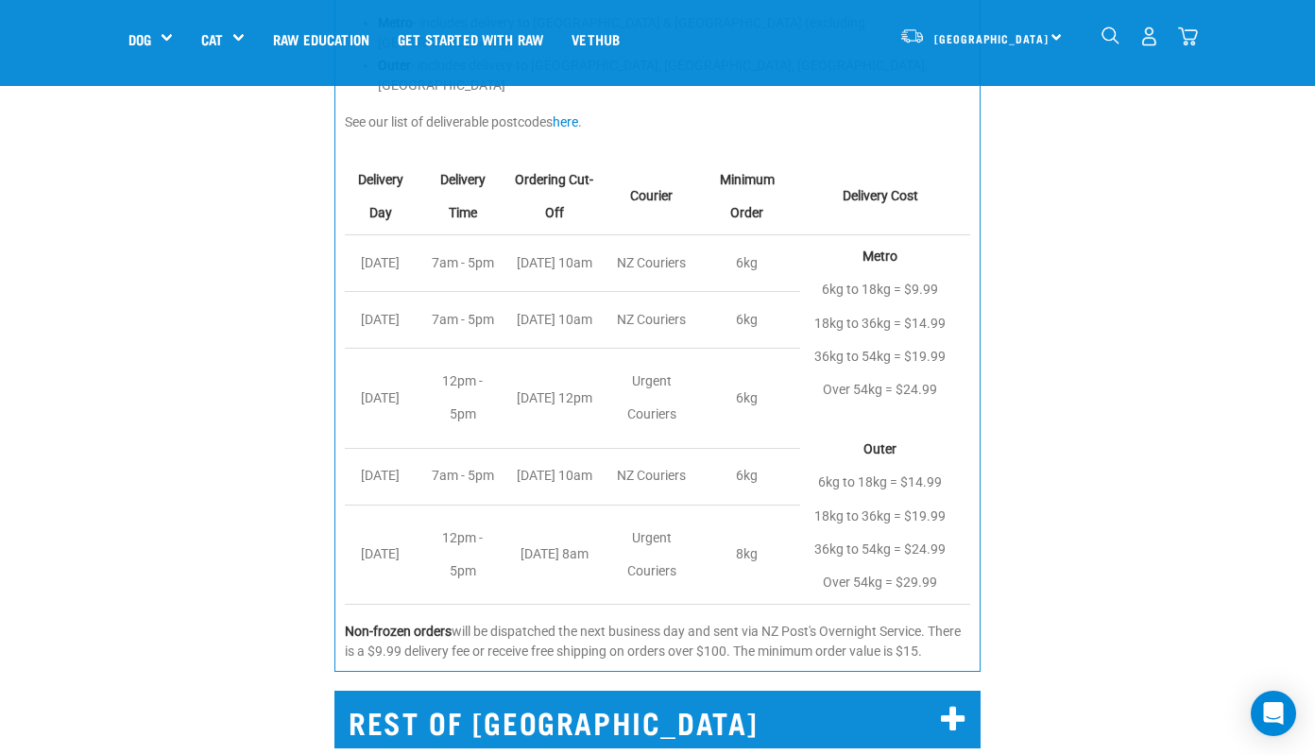
scroll to position [1433, 0]
